Goal: Navigation & Orientation: Find specific page/section

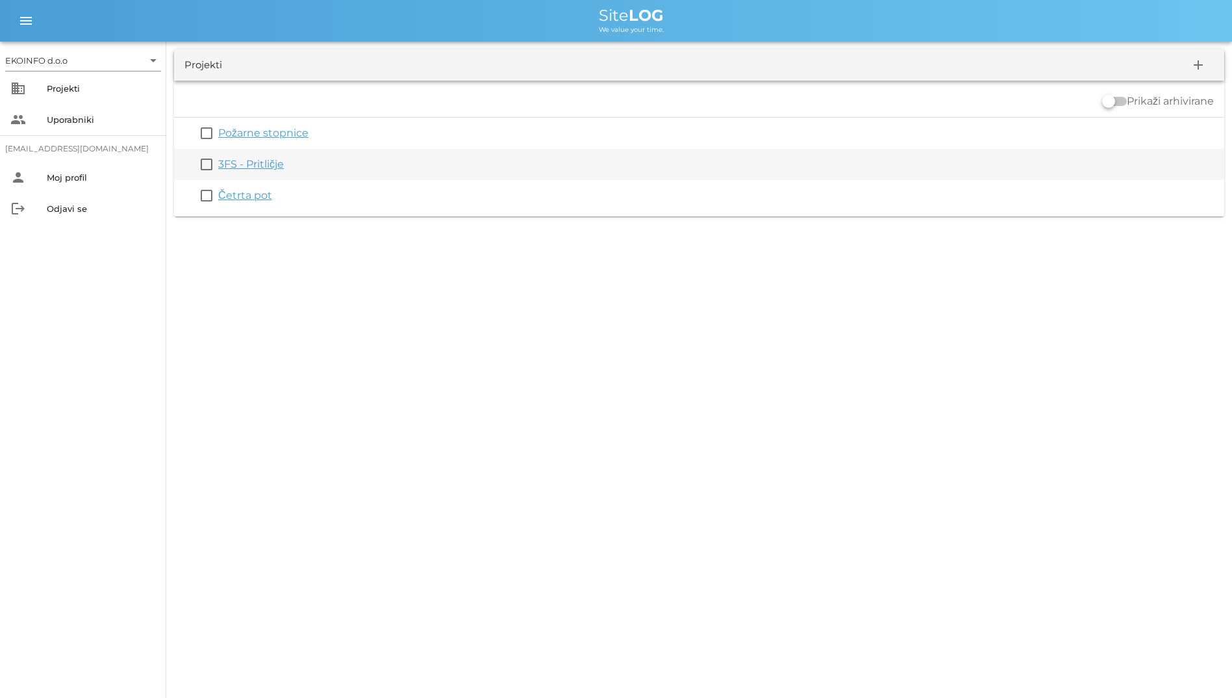
click at [238, 168] on link "3FS - Pritličje" at bounding box center [251, 164] width 66 height 12
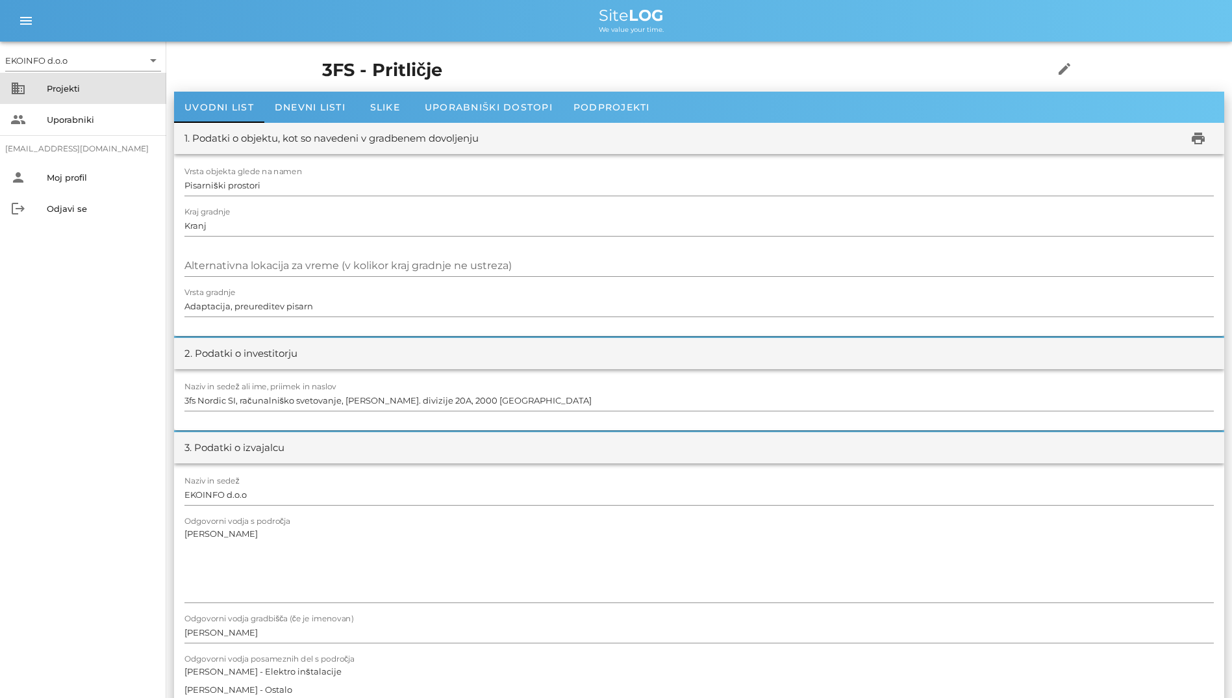
click at [112, 92] on div "Projekti" at bounding box center [101, 88] width 109 height 10
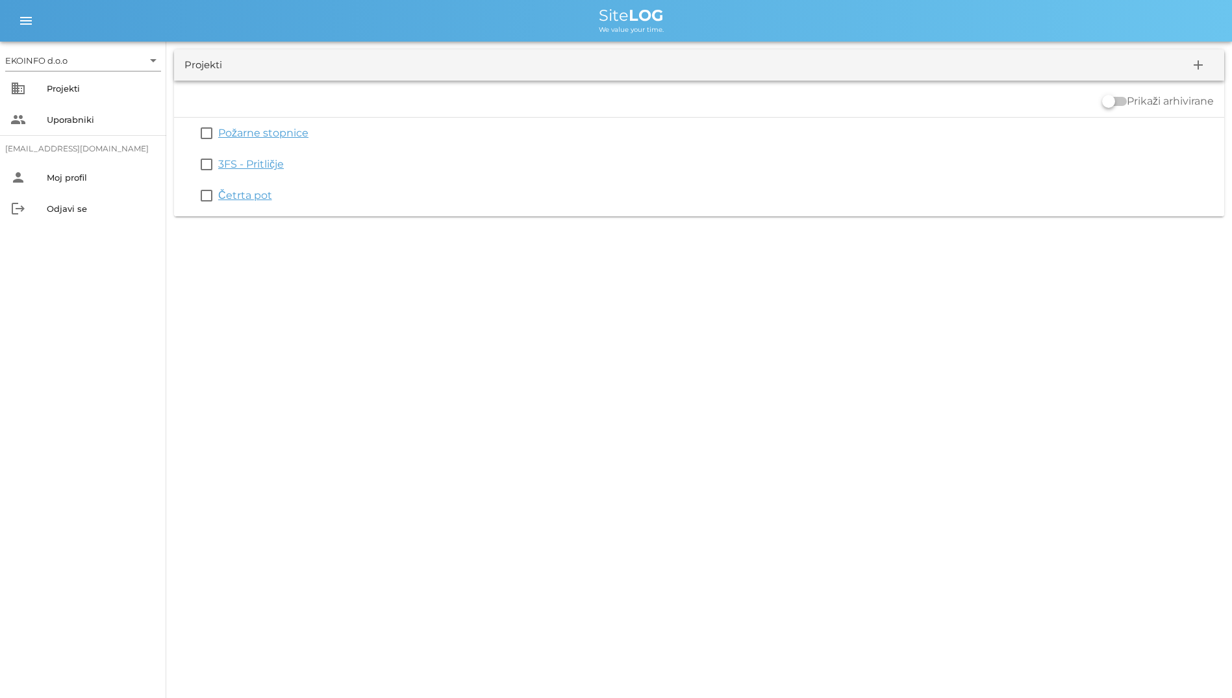
drag, startPoint x: 600, startPoint y: 12, endPoint x: 709, endPoint y: 31, distance: 110.8
click at [709, 31] on div "Site LOG We value your time." at bounding box center [631, 21] width 1181 height 26
click at [493, 32] on div "We value your time." at bounding box center [631, 28] width 1181 height 10
drag, startPoint x: 519, startPoint y: 14, endPoint x: 790, endPoint y: 252, distance: 360.8
click at [790, 252] on div "EKOINFO d.o.o arrow_drop_down business Projekti people Uporabniki [EMAIL_ADDRES…" at bounding box center [616, 349] width 1232 height 698
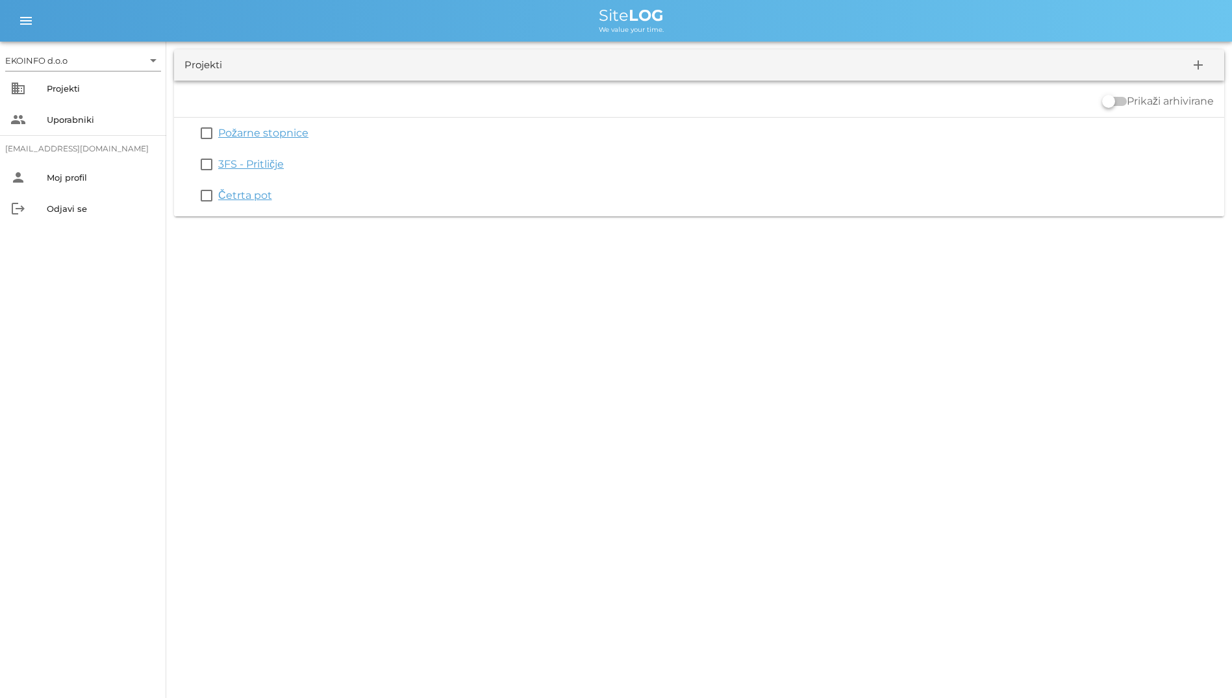
drag, startPoint x: 790, startPoint y: 252, endPoint x: 456, endPoint y: 256, distance: 333.9
click at [456, 256] on div "EKOINFO d.o.o arrow_drop_down business Projekti people Uporabniki [EMAIL_ADDRES…" at bounding box center [616, 349] width 1232 height 698
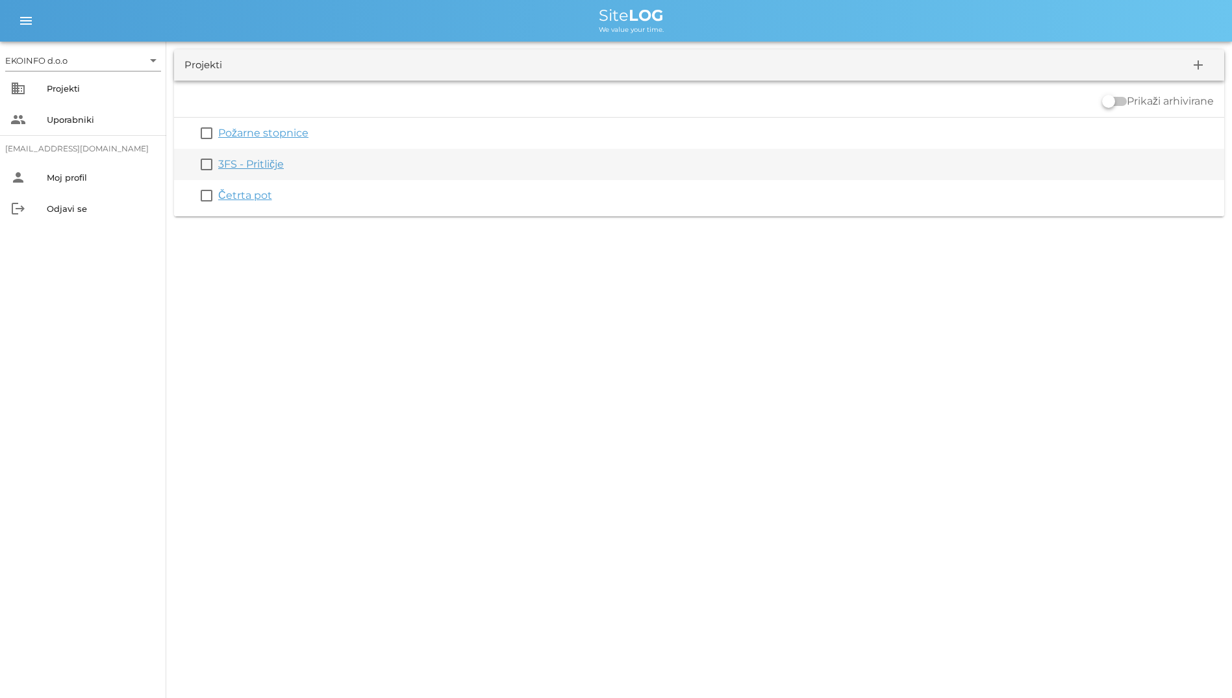
click at [236, 162] on link "3FS - Pritličje" at bounding box center [251, 164] width 66 height 12
